Goal: Task Accomplishment & Management: Manage account settings

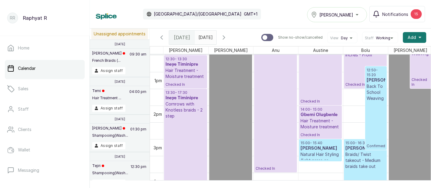
scroll to position [418, 75]
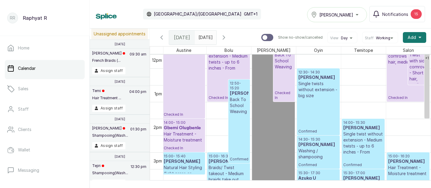
click at [355, 13] on div "[PERSON_NAME]" at bounding box center [337, 14] width 52 height 7
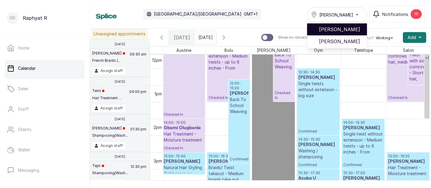
click at [345, 29] on span "[PERSON_NAME]" at bounding box center [340, 29] width 43 height 7
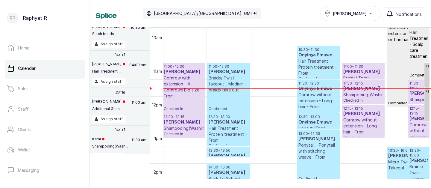
scroll to position [0, 73]
click at [227, 76] on p "Braids/ Twist takeout - Medium braids take out" at bounding box center [229, 84] width 40 height 18
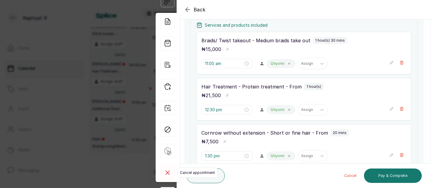
click at [168, 171] on rect at bounding box center [167, 172] width 14 height 14
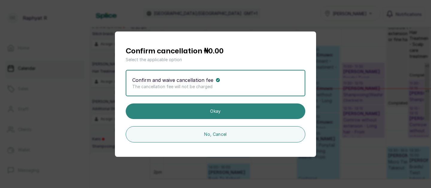
click at [241, 113] on button "Okay" at bounding box center [216, 111] width 180 height 16
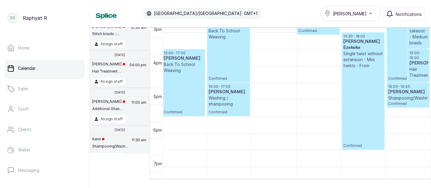
scroll to position [481, 0]
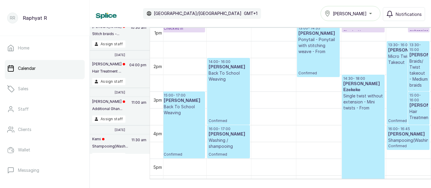
click at [394, 53] on p "Micro Twist Takeout" at bounding box center [408, 59] width 40 height 12
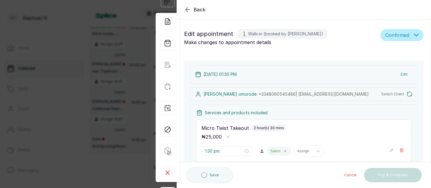
type input "1:30 pm"
type input "3:00 pm"
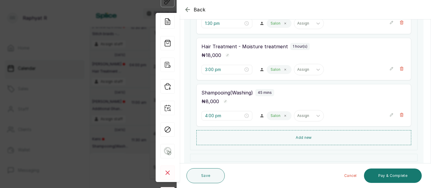
click at [121, 48] on div "Back Appointment Details Edit appointment 🚶 Walk-in (booked by Raphyat R) Make …" at bounding box center [215, 94] width 431 height 188
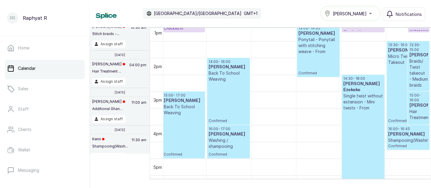
click at [402, 87] on p "Confirmed" at bounding box center [408, 94] width 40 height 58
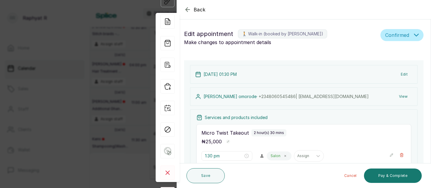
click at [111, 60] on div "Back Appointment Details Edit appointment 🚶 Walk-in (booked by Raphyat R) Make …" at bounding box center [215, 94] width 431 height 188
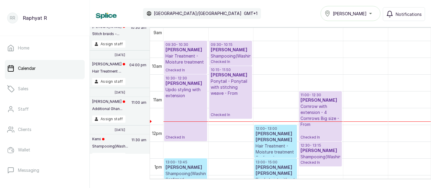
scroll to position [305, 0]
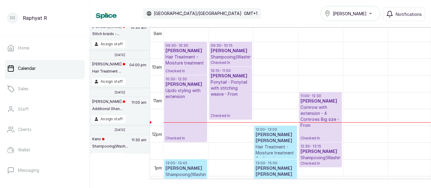
click at [225, 54] on h3 "Folasade Ogunwale" at bounding box center [231, 51] width 40 height 6
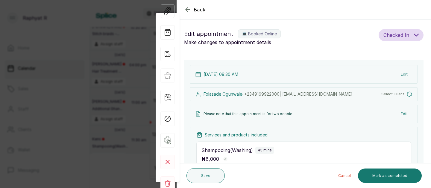
type input "9:30 am"
type input "10:15 am"
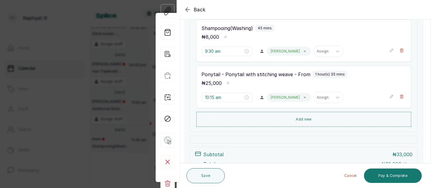
scroll to position [127, 0]
click at [52, 75] on div "Back Appointment Details Edit appointment 💻 Booked Online Make changes to appoi…" at bounding box center [215, 94] width 431 height 188
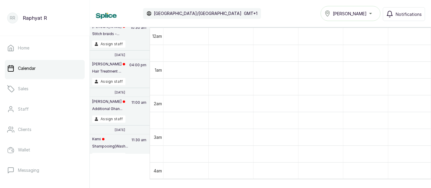
scroll to position [0, 0]
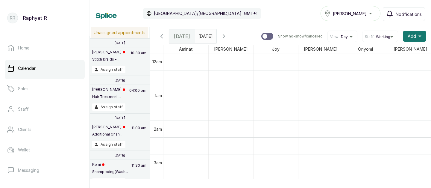
click at [216, 37] on span at bounding box center [210, 35] width 11 height 10
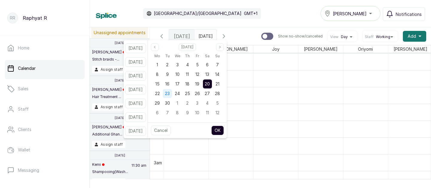
click at [170, 95] on span "23" at bounding box center [167, 93] width 5 height 5
click at [224, 131] on button "OK" at bounding box center [217, 130] width 13 height 10
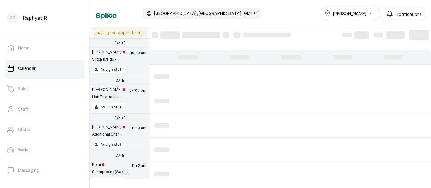
type input "23/09/2025"
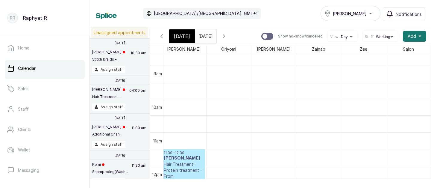
scroll to position [295, 0]
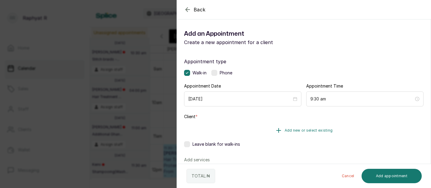
click at [286, 131] on span "Add new or select existing" at bounding box center [309, 130] width 48 height 5
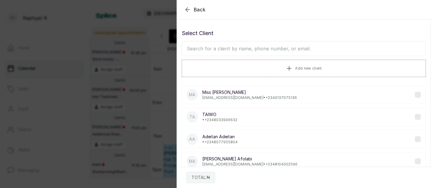
click at [239, 51] on input "text" at bounding box center [304, 48] width 244 height 15
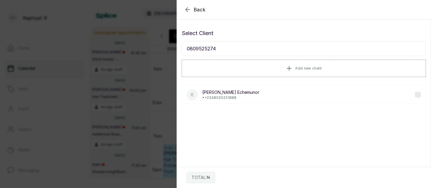
type input "08095252742"
click at [134, 39] on div "Back Add Appointment Select Client 08095252742 Add new client TOTAL: ₦" at bounding box center [215, 94] width 431 height 188
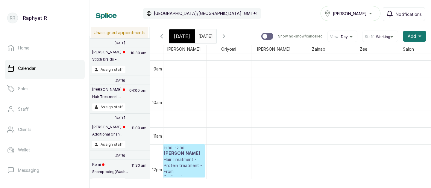
click at [176, 36] on span "[DATE]" at bounding box center [182, 36] width 16 height 7
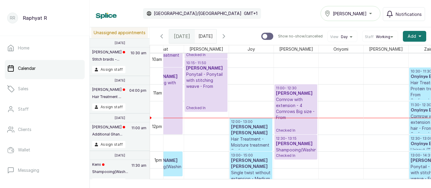
scroll to position [338, 13]
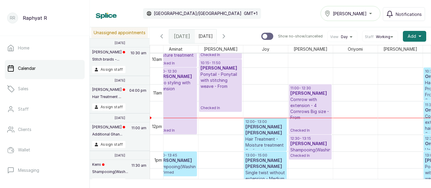
click at [231, 98] on p "Checked In" at bounding box center [220, 99] width 40 height 21
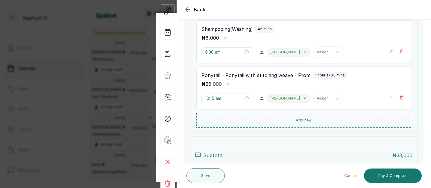
scroll to position [136, 0]
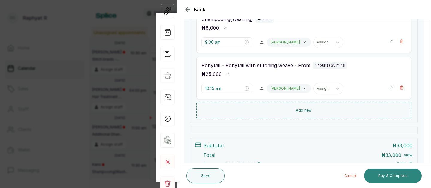
click at [375, 175] on button "Pay & Complete" at bounding box center [393, 175] width 58 height 14
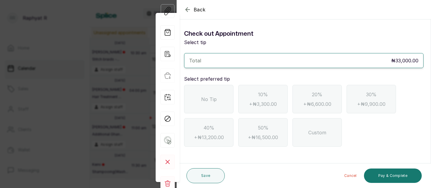
scroll to position [0, 0]
click at [219, 108] on div "No Tip" at bounding box center [208, 99] width 49 height 28
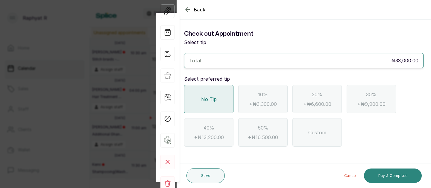
click at [388, 175] on button "Pay & Complete" at bounding box center [393, 175] width 58 height 14
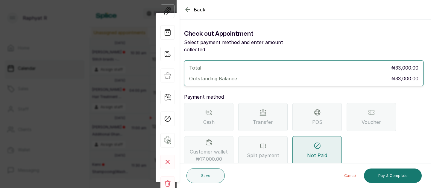
click at [277, 103] on div "Transfer" at bounding box center [262, 117] width 49 height 28
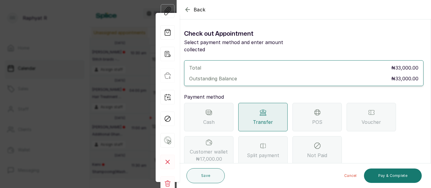
scroll to position [77, 0]
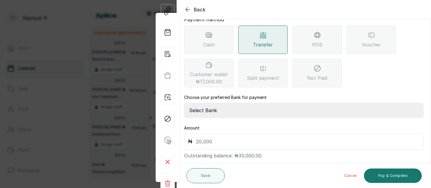
click at [238, 106] on select "Select Bank TRACTION(TRACTION) Providus Bank TASALAHQ HAIR AND BEAUTY Guaranty …" at bounding box center [303, 110] width 239 height 15
select select "d2e8ea74-1b1f-42b2-81f9-dacd6e382dd2"
click at [227, 137] on input "text" at bounding box center [308, 141] width 224 height 8
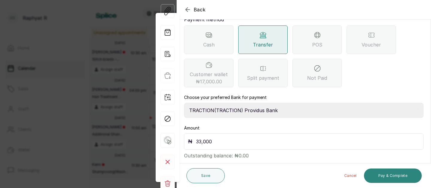
type input "33,000"
click at [403, 177] on button "Pay & Complete" at bounding box center [393, 175] width 58 height 14
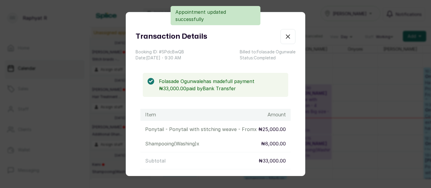
scroll to position [201, 10]
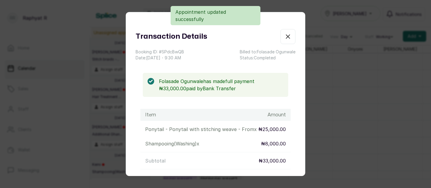
click at [289, 37] on icon "button" at bounding box center [287, 36] width 7 height 7
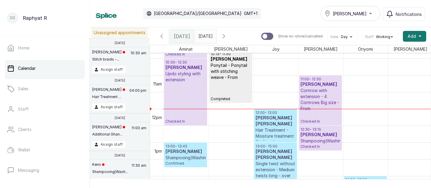
click at [216, 35] on span at bounding box center [210, 35] width 11 height 10
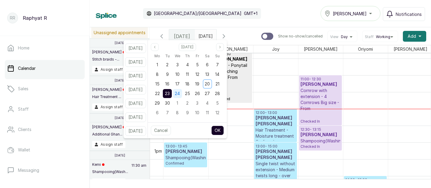
click at [180, 94] on span "24" at bounding box center [177, 93] width 5 height 5
click at [170, 93] on span "23" at bounding box center [167, 93] width 5 height 5
click at [224, 130] on button "OK" at bounding box center [217, 130] width 13 height 10
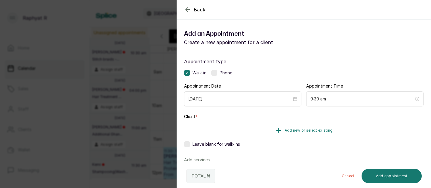
click at [323, 126] on button "Add new or select existing" at bounding box center [303, 130] width 239 height 17
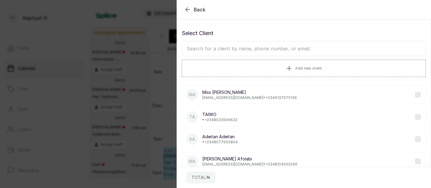
click at [291, 51] on input "text" at bounding box center [304, 48] width 244 height 15
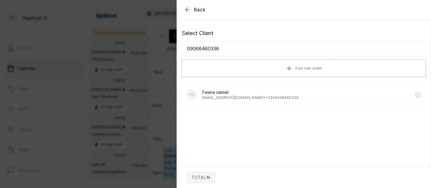
type input "09068460336"
click at [268, 93] on p "Fasina samiat" at bounding box center [250, 92] width 96 height 6
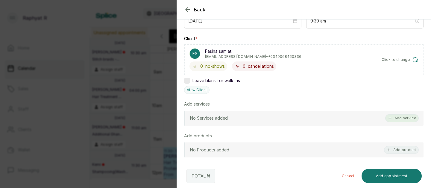
click at [399, 117] on button "Add service" at bounding box center [402, 118] width 34 height 8
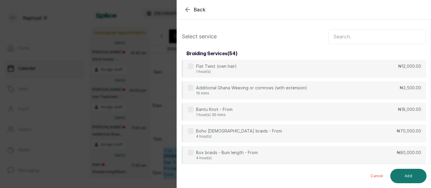
click at [361, 37] on input "text" at bounding box center [377, 36] width 98 height 15
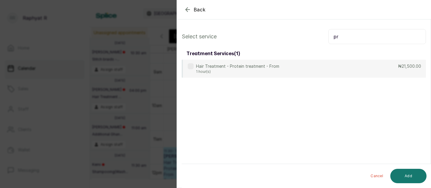
type input "p"
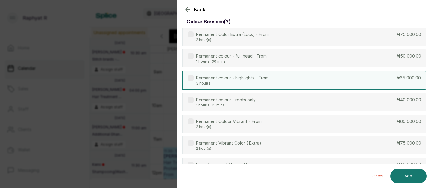
scroll to position [32, 0]
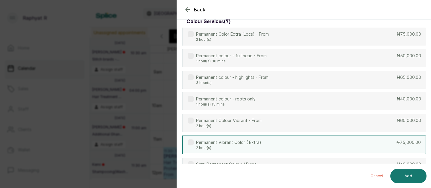
type input "perma"
click at [289, 144] on div "Permanent Vibrant Color ( Extra) 2 hour(s) ₦75,000.00" at bounding box center [304, 144] width 244 height 19
click at [410, 173] on button "Add" at bounding box center [408, 175] width 36 height 14
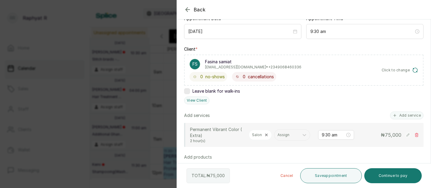
scroll to position [77, 0]
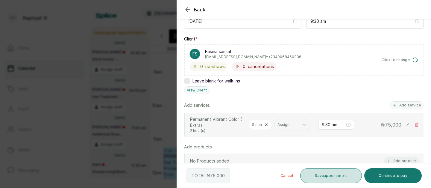
click at [333, 182] on button "Save appointment" at bounding box center [331, 175] width 62 height 15
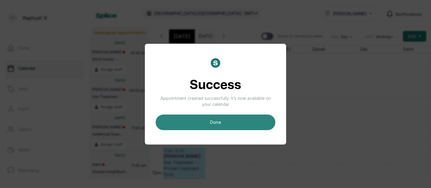
click at [229, 116] on button "done" at bounding box center [216, 122] width 120 height 16
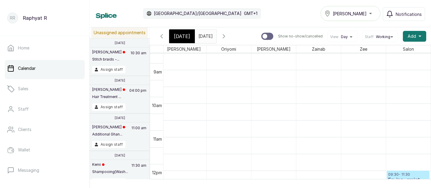
scroll to position [201, 0]
click at [183, 33] on span "[DATE]" at bounding box center [182, 36] width 16 height 7
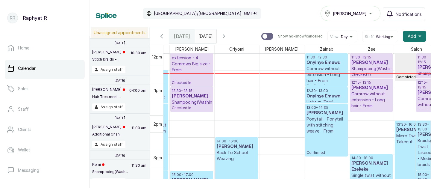
scroll to position [385, 0]
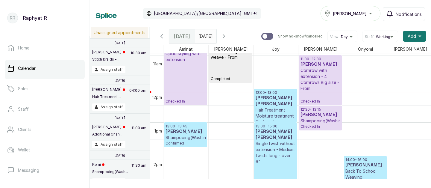
click at [267, 119] on p "Confirmed" at bounding box center [276, 121] width 40 height 5
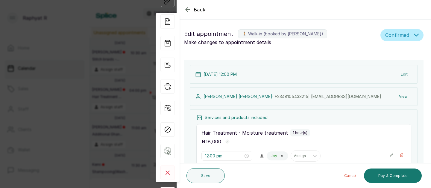
click at [113, 60] on div "Back Appointment Details Edit appointment 🚶 Walk-in (booked by Raphyat R) Make …" at bounding box center [215, 94] width 431 height 188
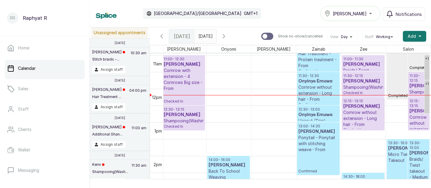
click at [227, 38] on icon "button" at bounding box center [223, 36] width 7 height 7
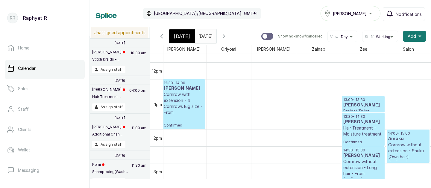
scroll to position [429, 0]
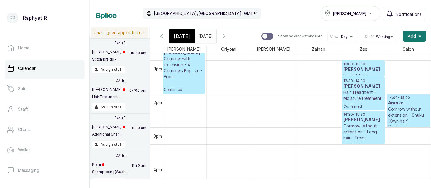
click at [399, 102] on h3 "Amaka" at bounding box center [408, 103] width 40 height 6
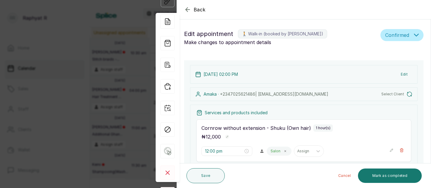
type input "2:00 pm"
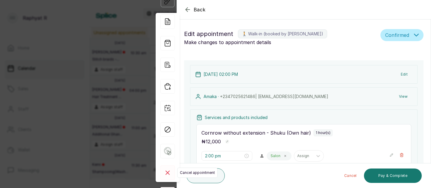
click at [170, 168] on rect at bounding box center [167, 172] width 14 height 14
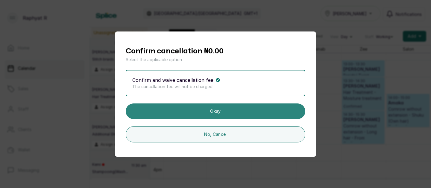
click at [212, 108] on button "Okay" at bounding box center [216, 111] width 180 height 16
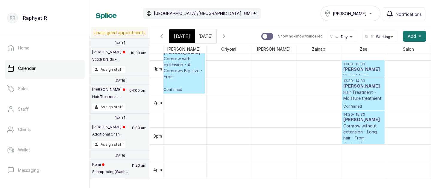
click at [192, 32] on div "[DATE]" at bounding box center [182, 36] width 26 height 14
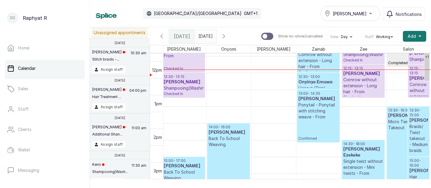
scroll to position [400, 0]
